Goal: Navigation & Orientation: Find specific page/section

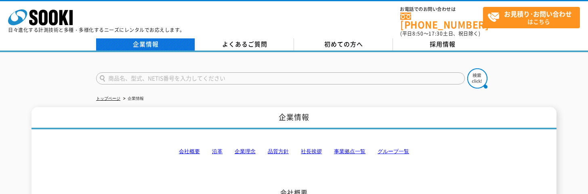
click at [174, 40] on link "企業情報" at bounding box center [145, 44] width 99 height 12
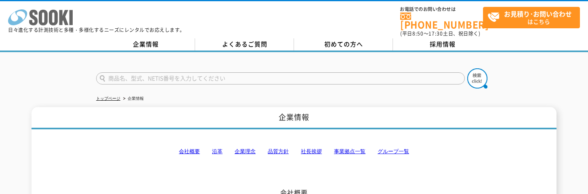
click at [58, 18] on icon at bounding box center [53, 18] width 9 height 16
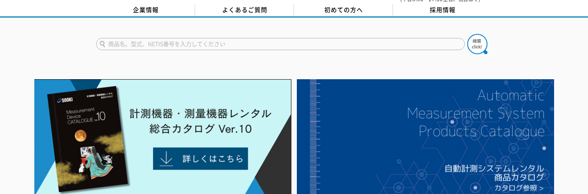
scroll to position [81, 0]
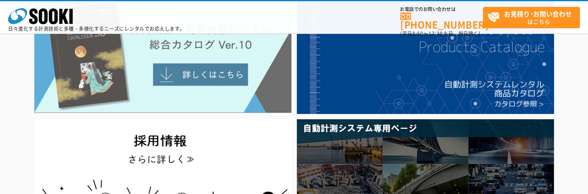
click at [206, 73] on img at bounding box center [162, 54] width 257 height 118
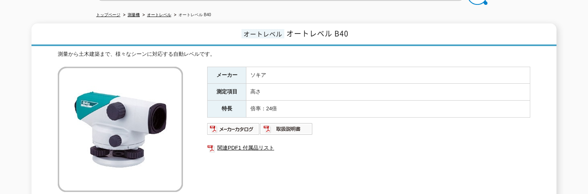
scroll to position [81, 0]
